Goal: Information Seeking & Learning: Learn about a topic

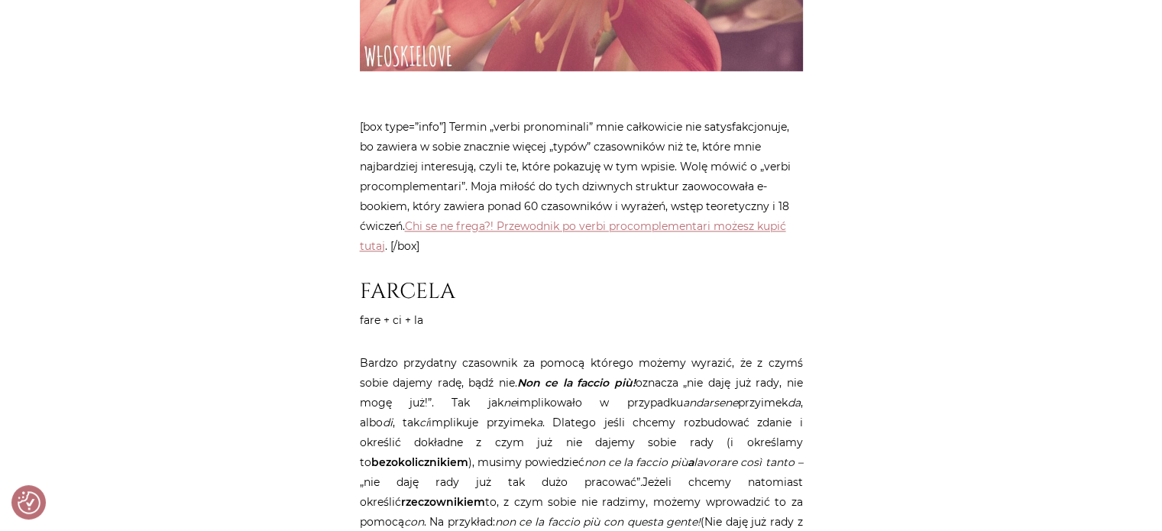
scroll to position [1834, 0]
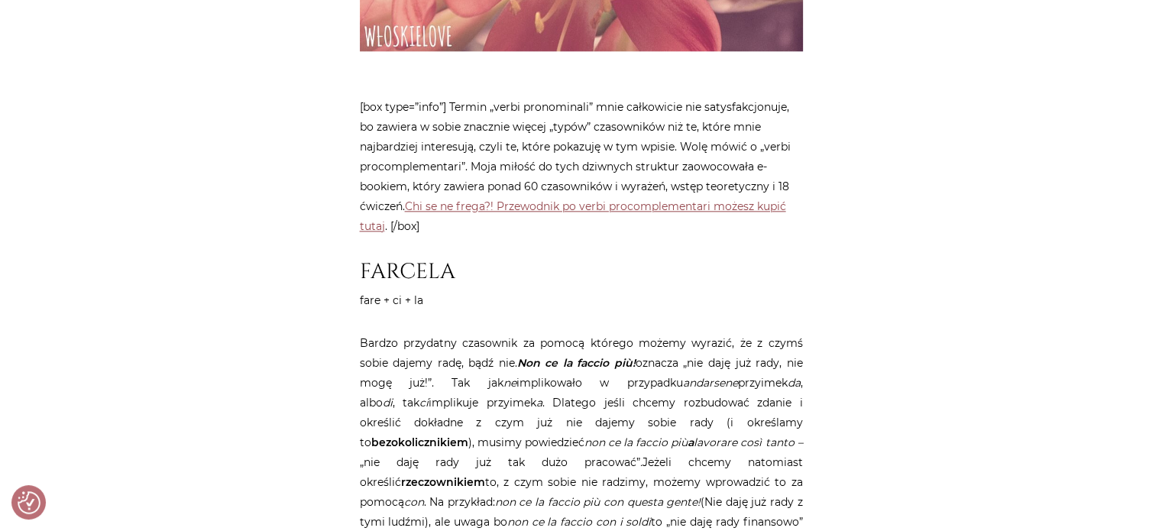
click at [649, 199] on link "Chi se ne frega?! Przewodnik po verbi procomplementari możesz kupić tutaj" at bounding box center [573, 216] width 426 height 34
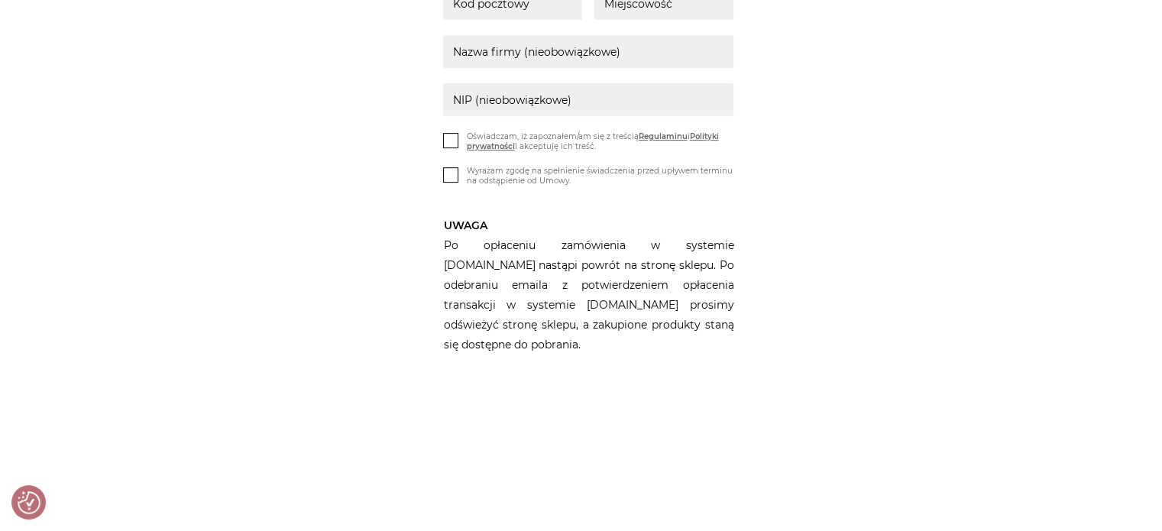
scroll to position [688, 0]
